Goal: Transaction & Acquisition: Purchase product/service

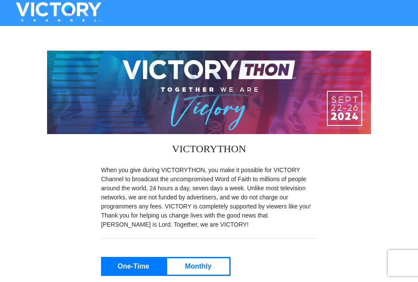
scroll to position [183, 0]
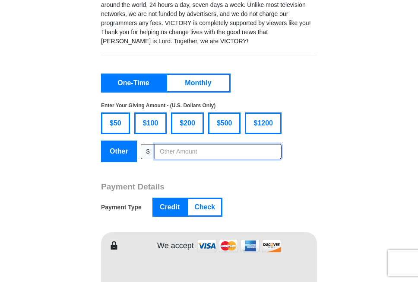
click at [179, 150] on input "text" at bounding box center [218, 151] width 127 height 15
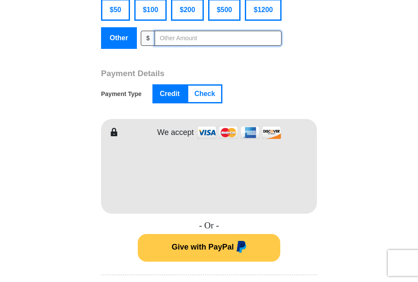
scroll to position [330, 0]
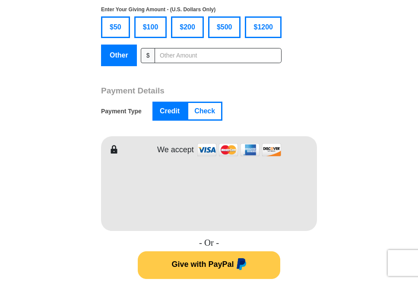
click at [157, 29] on span "$100" at bounding box center [151, 27] width 24 height 13
click at [0, 0] on input "$100" at bounding box center [0, 0] width 0 height 0
click at [173, 56] on input "text" at bounding box center [218, 55] width 127 height 15
click at [147, 30] on span "$100" at bounding box center [151, 27] width 24 height 13
click at [0, 0] on input "$100" at bounding box center [0, 0] width 0 height 0
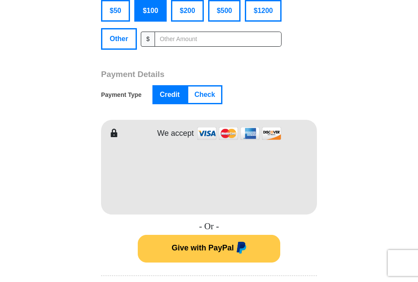
scroll to position [353, 0]
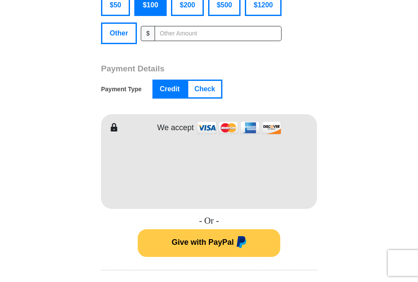
click at [225, 245] on span "Give with PayPal" at bounding box center [203, 242] width 62 height 9
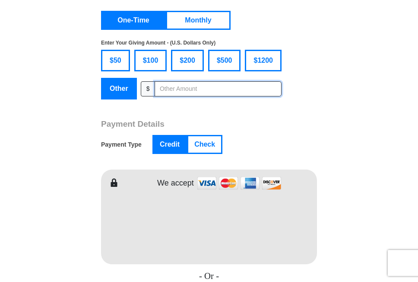
click at [180, 89] on input "text" at bounding box center [218, 88] width 127 height 15
click at [157, 66] on span "$100" at bounding box center [151, 60] width 24 height 13
click at [0, 0] on input "$100" at bounding box center [0, 0] width 0 height 0
click at [172, 87] on input "text" at bounding box center [218, 88] width 127 height 15
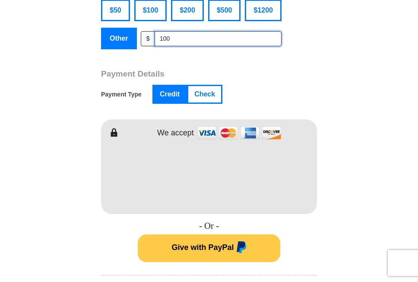
scroll to position [353, 0]
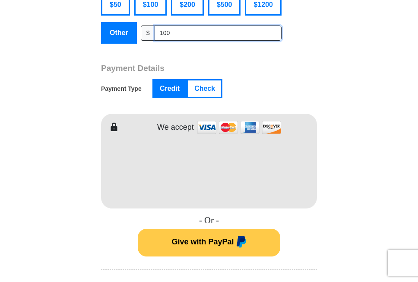
type input "100"
click at [211, 241] on span "Give with PayPal" at bounding box center [203, 241] width 62 height 9
click at [59, 23] on form "VICTORYTHON When you give during VICTORYTHON, you make it possible for VICTORY …" at bounding box center [209, 249] width 324 height 1045
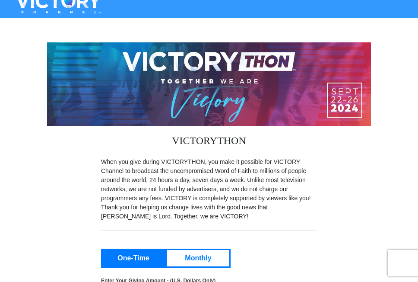
scroll to position [0, 0]
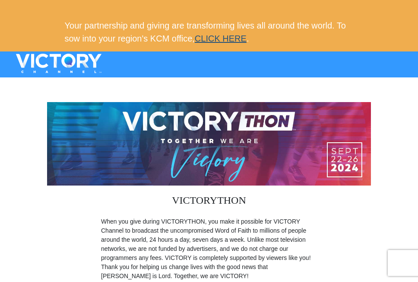
click at [232, 40] on link "CLICK HERE" at bounding box center [221, 39] width 52 height 10
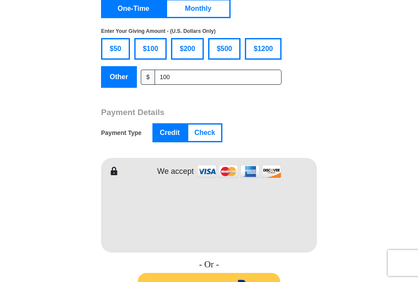
scroll to position [298, 0]
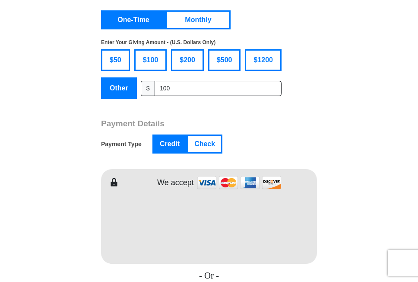
click at [155, 63] on span "$100" at bounding box center [151, 60] width 24 height 13
click at [0, 0] on input "$100" at bounding box center [0, 0] width 0 height 0
click at [185, 86] on input "text" at bounding box center [218, 88] width 127 height 15
click at [156, 66] on span "$100" at bounding box center [151, 60] width 24 height 13
click at [0, 0] on input "$100" at bounding box center [0, 0] width 0 height 0
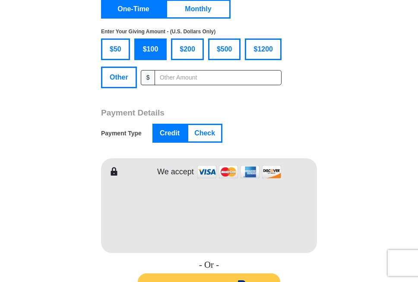
scroll to position [339, 0]
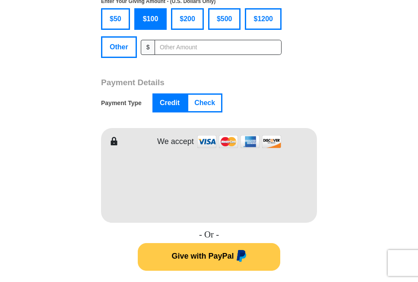
click at [215, 256] on span "Give with PayPal" at bounding box center [203, 255] width 62 height 9
